Goal: Use online tool/utility: Utilize a website feature to perform a specific function

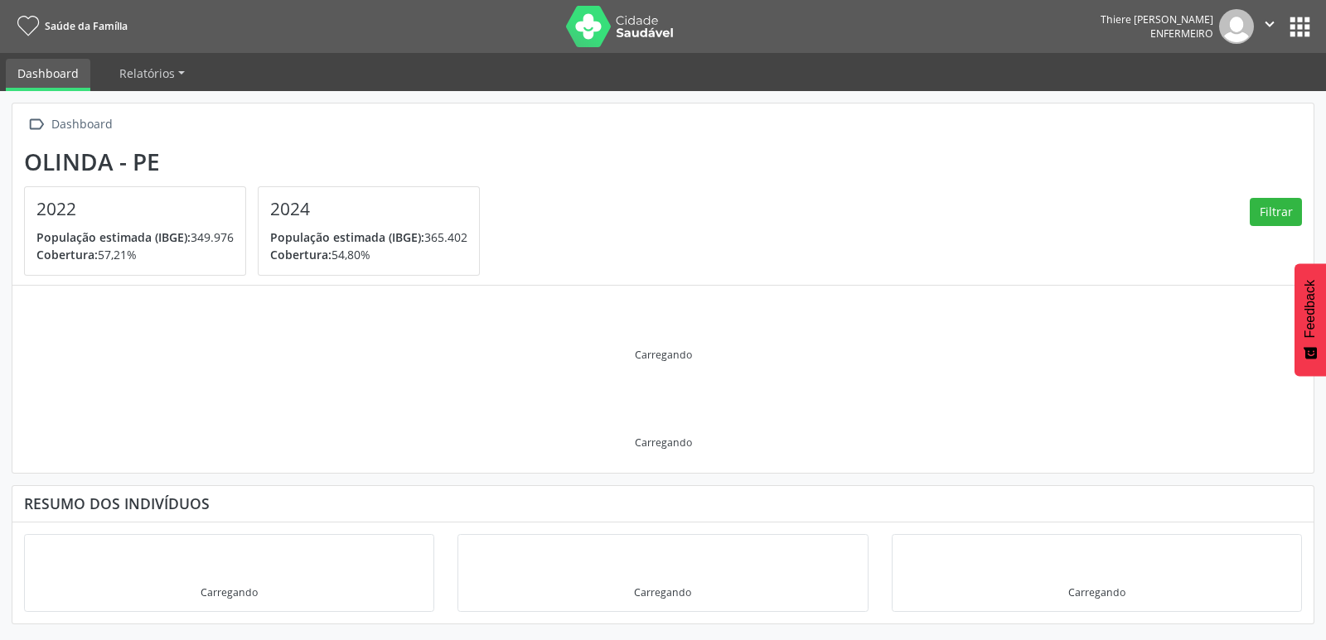
click at [1292, 19] on button "apps" at bounding box center [1299, 26] width 29 height 29
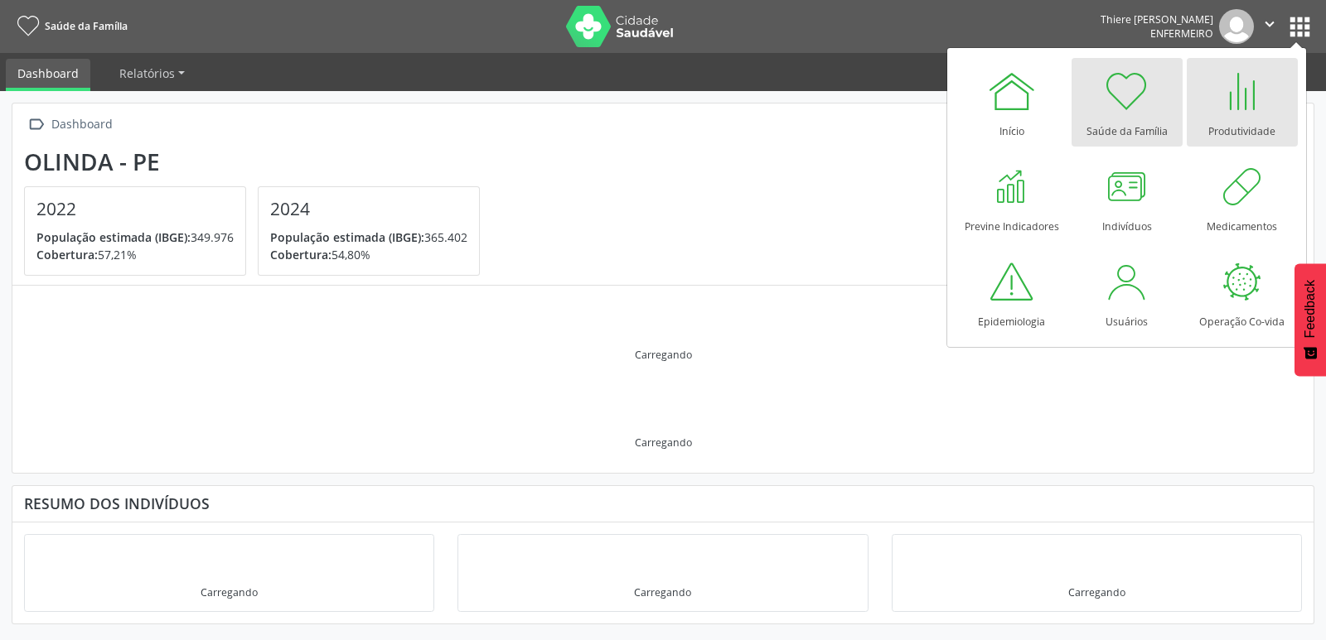
click at [1211, 107] on link "Produtividade" at bounding box center [1241, 102] width 111 height 89
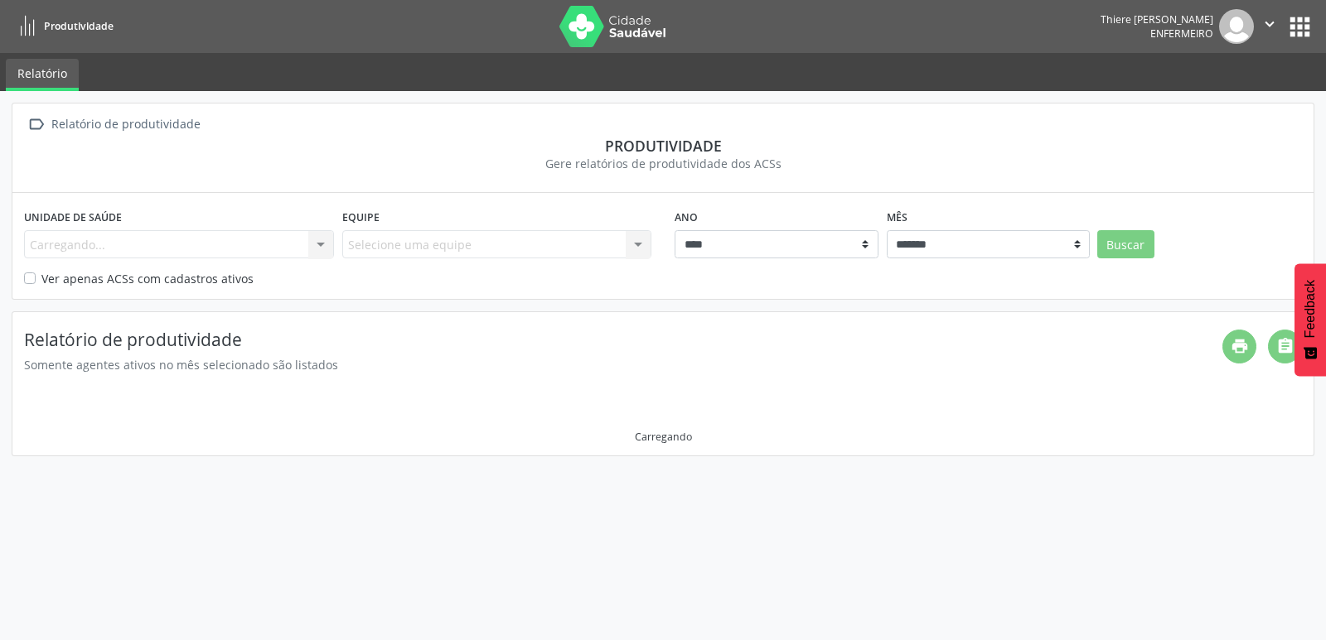
click at [40, 287] on div "Ver apenas ACSs com cadastros ativos" at bounding box center [663, 278] width 1278 height 17
click at [41, 283] on label "Ver apenas ACSs com cadastros ativos" at bounding box center [147, 278] width 212 height 17
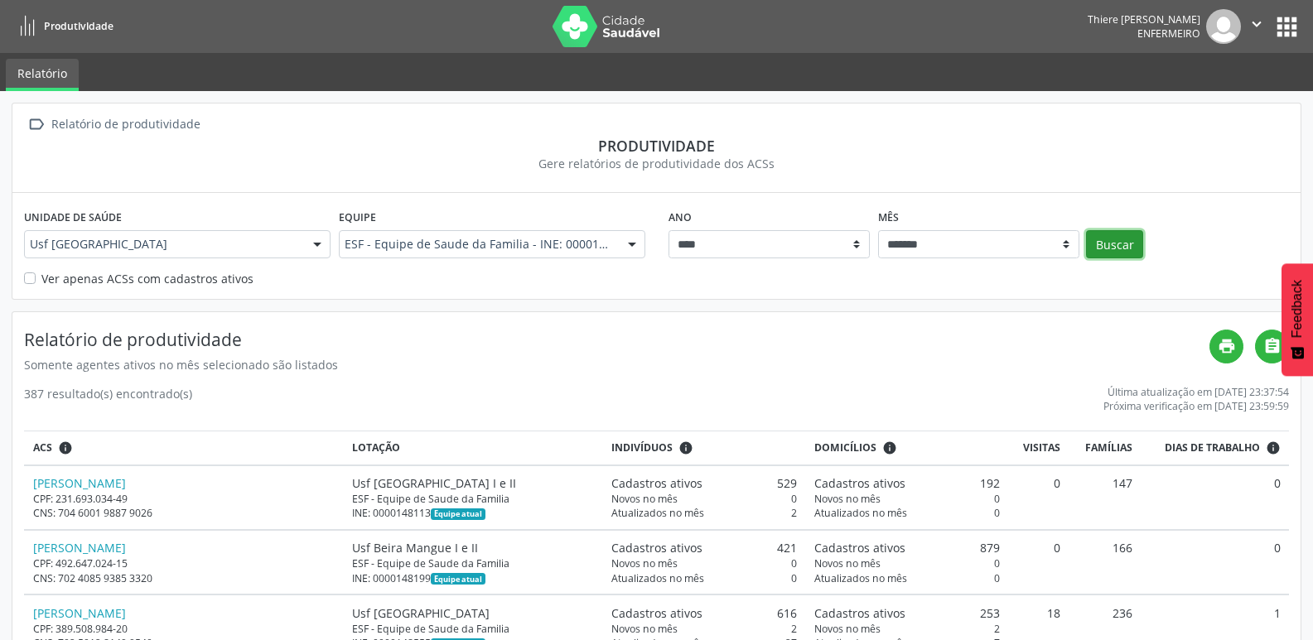
click at [1135, 239] on button "Buscar" at bounding box center [1114, 244] width 57 height 28
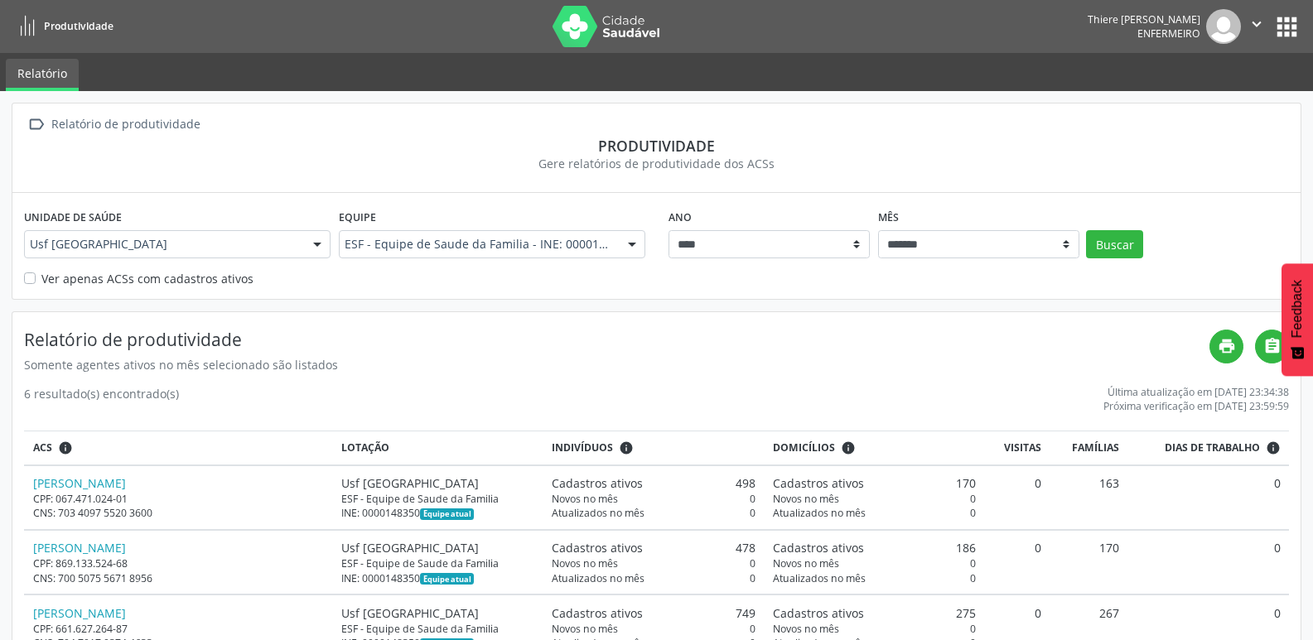
click at [1258, 24] on icon "" at bounding box center [1257, 24] width 18 height 18
click at [1214, 103] on link "Sair" at bounding box center [1214, 100] width 114 height 23
